Goal: Transaction & Acquisition: Purchase product/service

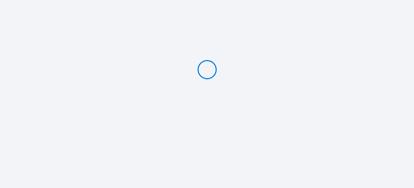
click at [159, 36] on div at bounding box center [207, 69] width 414 height 139
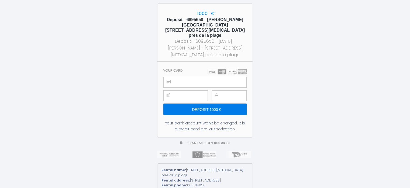
scroll to position [2, 0]
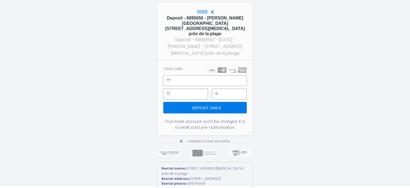
click at [217, 102] on input "Deposit 1000 €" at bounding box center [205, 107] width 83 height 11
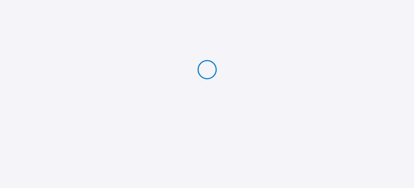
scroll to position [0, 0]
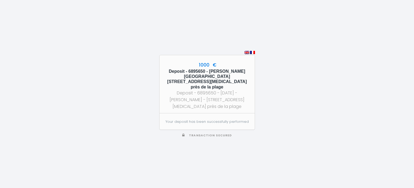
click at [215, 133] on span "Transaction secured" at bounding box center [210, 135] width 43 height 4
click at [224, 101] on div "Deposit - 6895650 - [DATE] - [PERSON_NAME] - [STREET_ADDRESS][MEDICAL_DATA] prè…" at bounding box center [208, 99] width 86 height 20
